Goal: Task Accomplishment & Management: Use online tool/utility

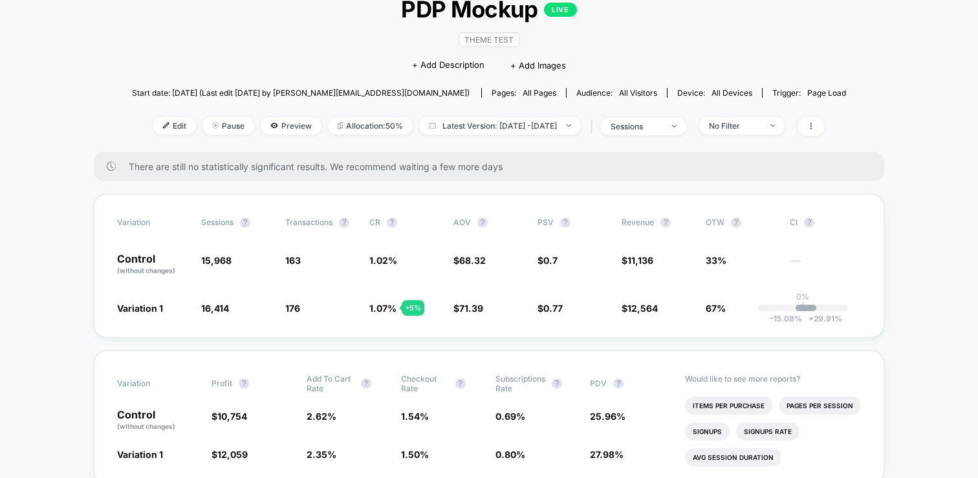
scroll to position [93, 0]
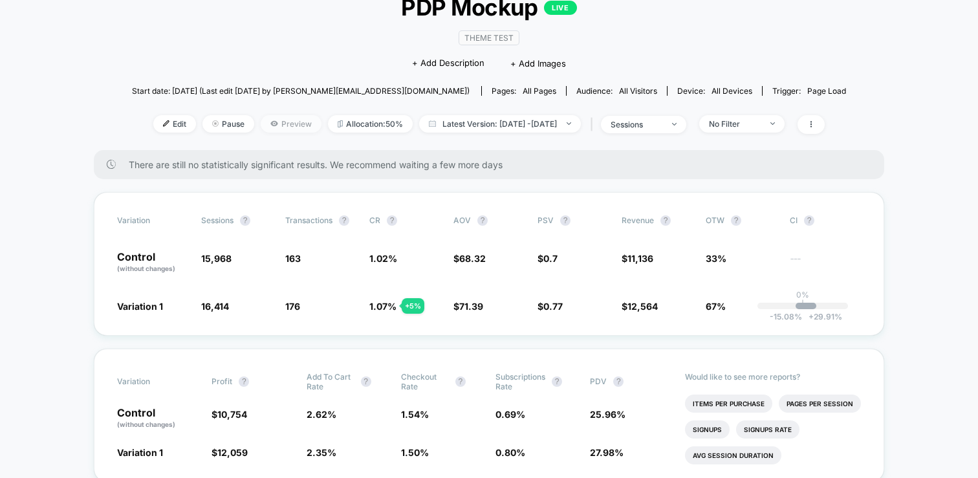
click at [285, 122] on span "Preview" at bounding box center [291, 123] width 61 height 17
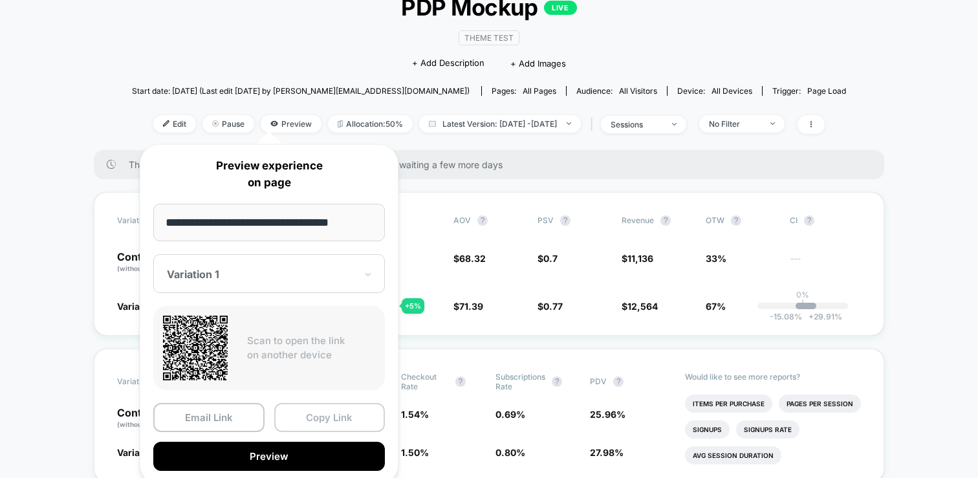
click at [309, 416] on button "Copy Link" at bounding box center [329, 417] width 111 height 29
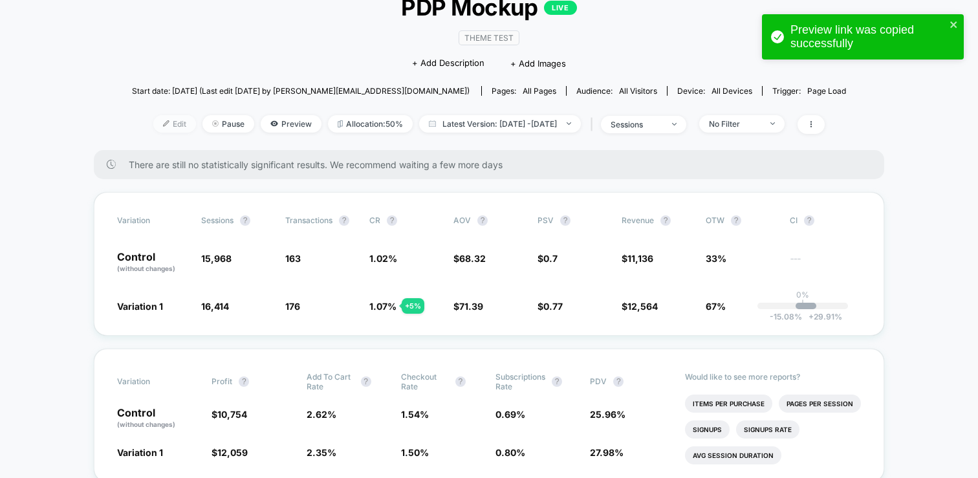
click at [155, 116] on span "Edit" at bounding box center [174, 123] width 43 height 17
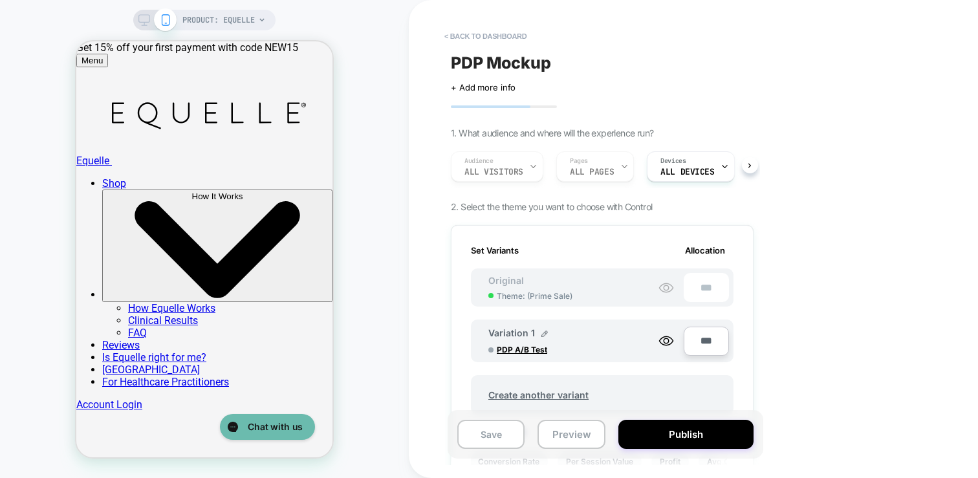
scroll to position [0, 1]
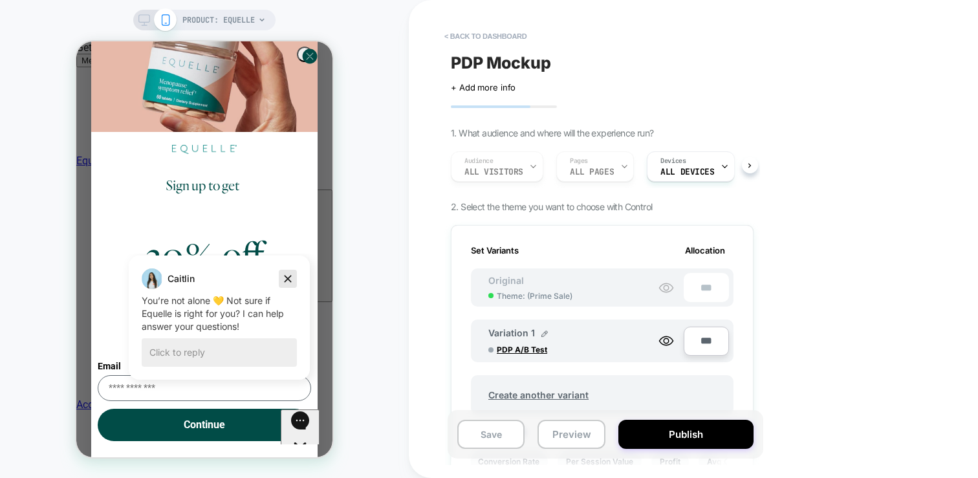
drag, startPoint x: 289, startPoint y: 275, endPoint x: 332, endPoint y: 486, distance: 215.8
click at [289, 275] on icon "Dismiss campaign" at bounding box center [287, 279] width 13 height 16
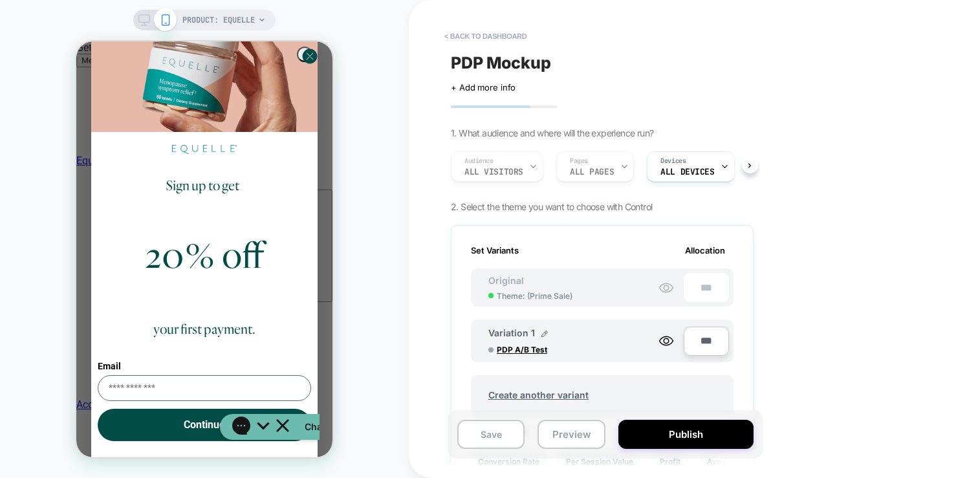
click at [303, 64] on circle "Close dialog" at bounding box center [310, 56] width 15 height 15
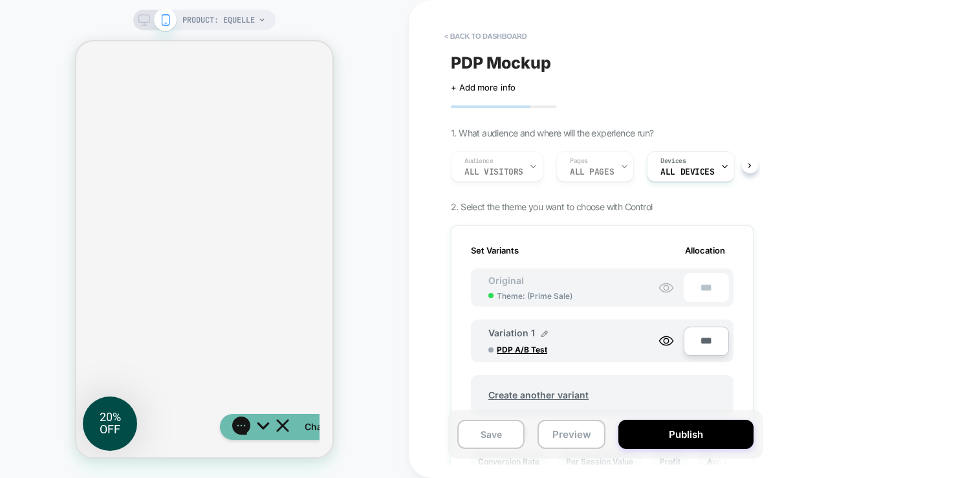
scroll to position [1933, 0]
